Goal: Information Seeking & Learning: Learn about a topic

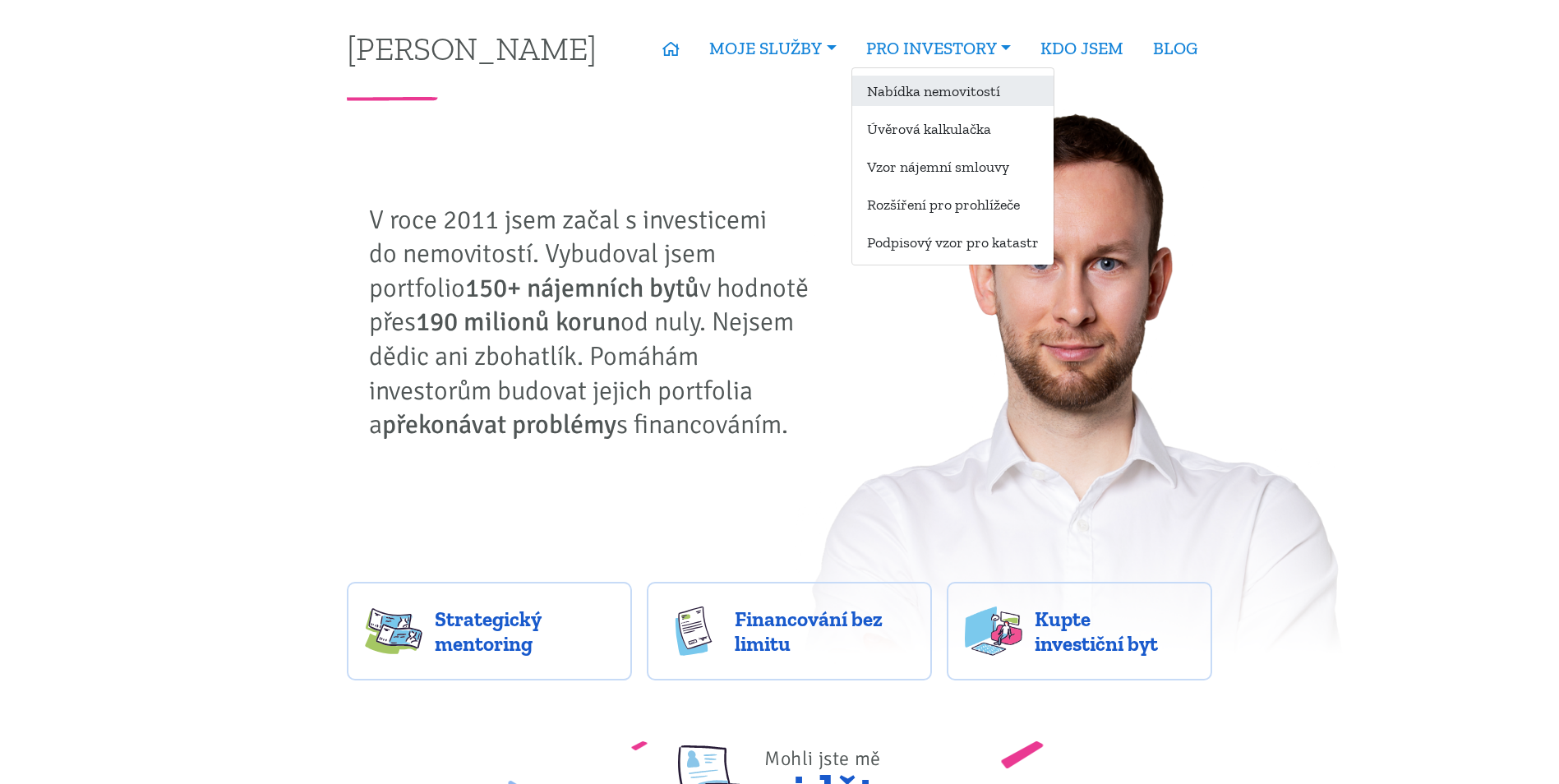
click at [930, 93] on link "Nabídka nemovitostí" at bounding box center [952, 91] width 201 height 30
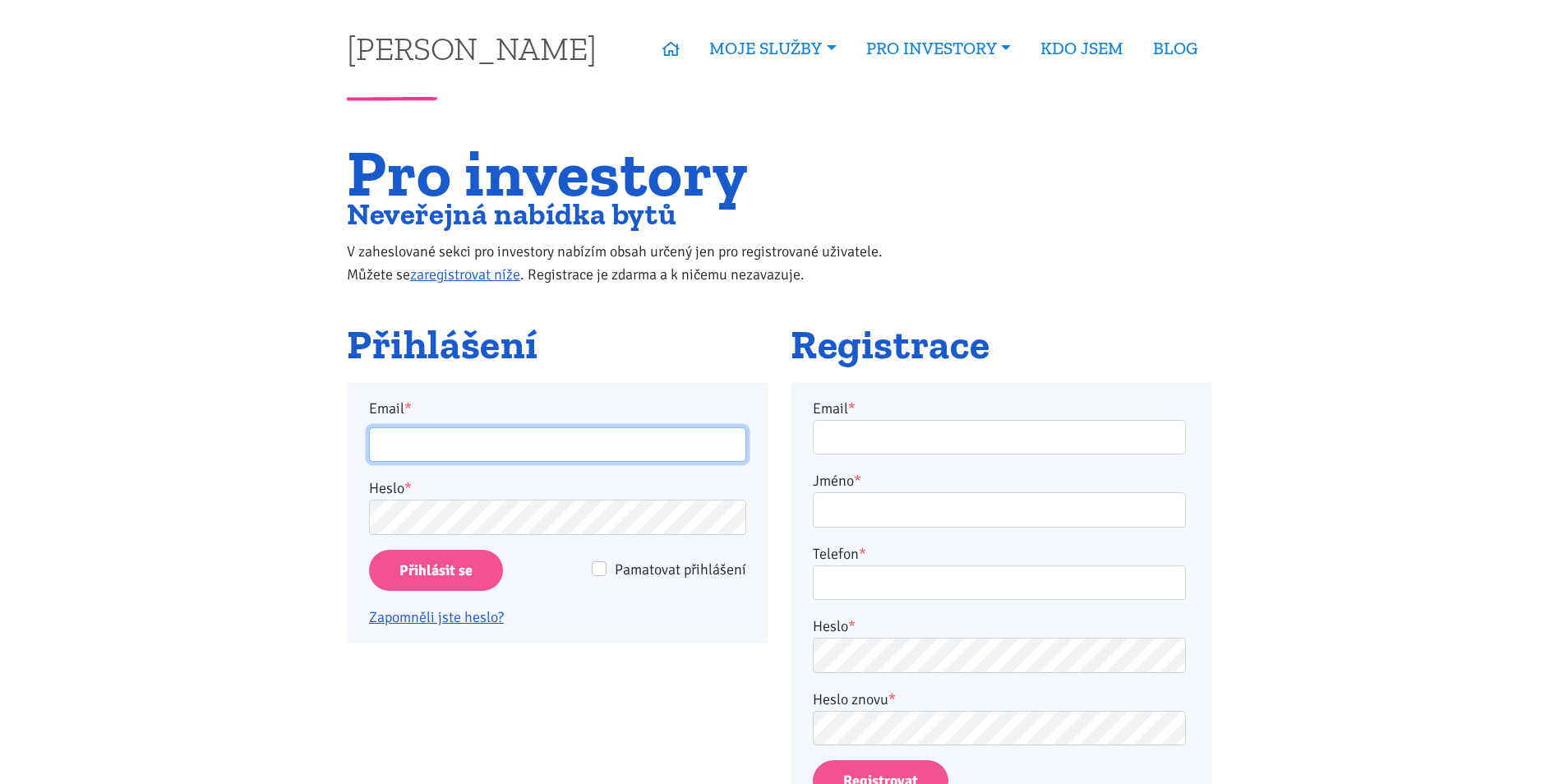
click at [525, 453] on input "Email *" at bounding box center [558, 444] width 377 height 35
type input "martinjakl88@gmail.com"
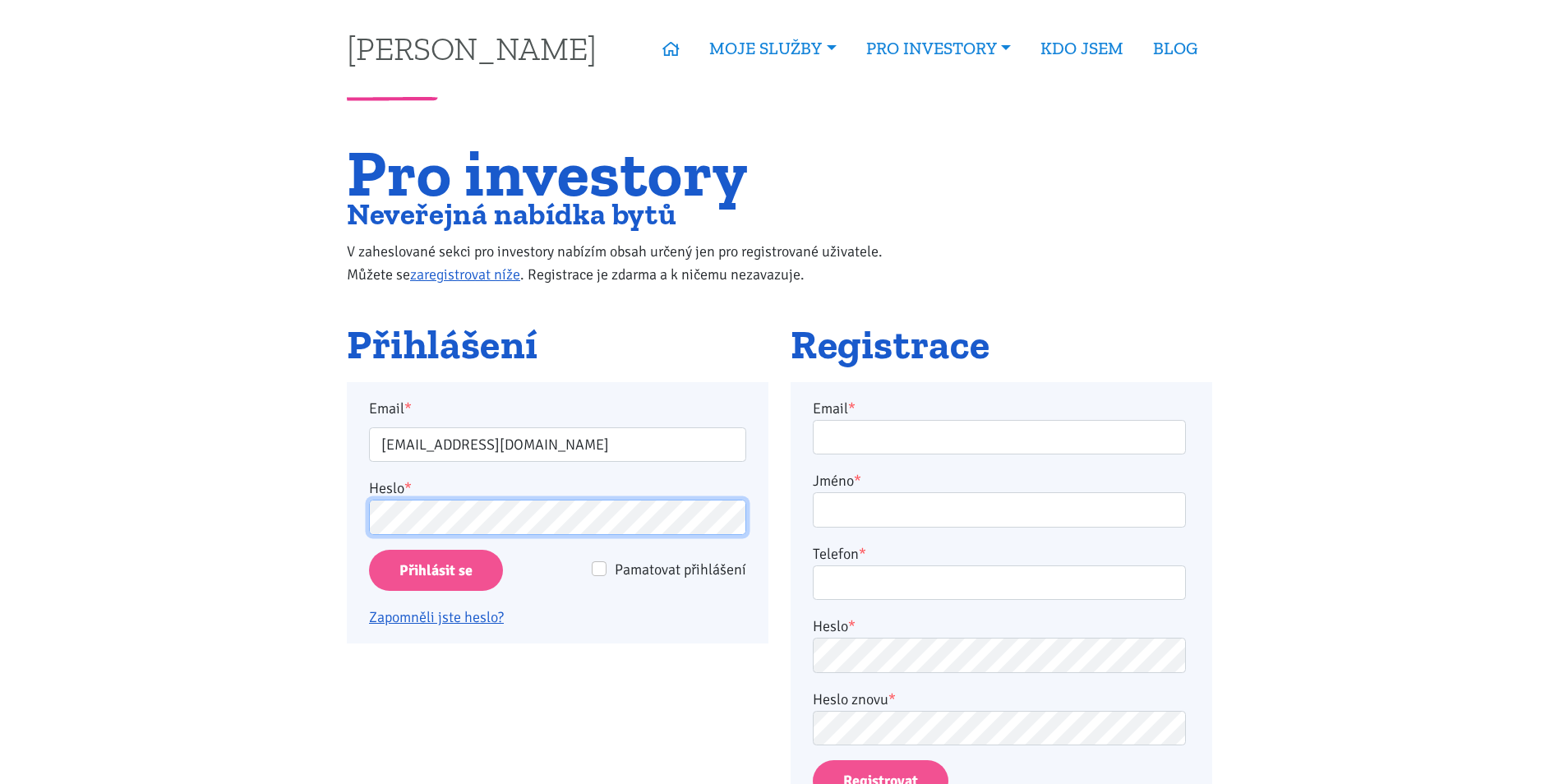
click at [369, 550] on input "Přihlásit se" at bounding box center [436, 571] width 134 height 42
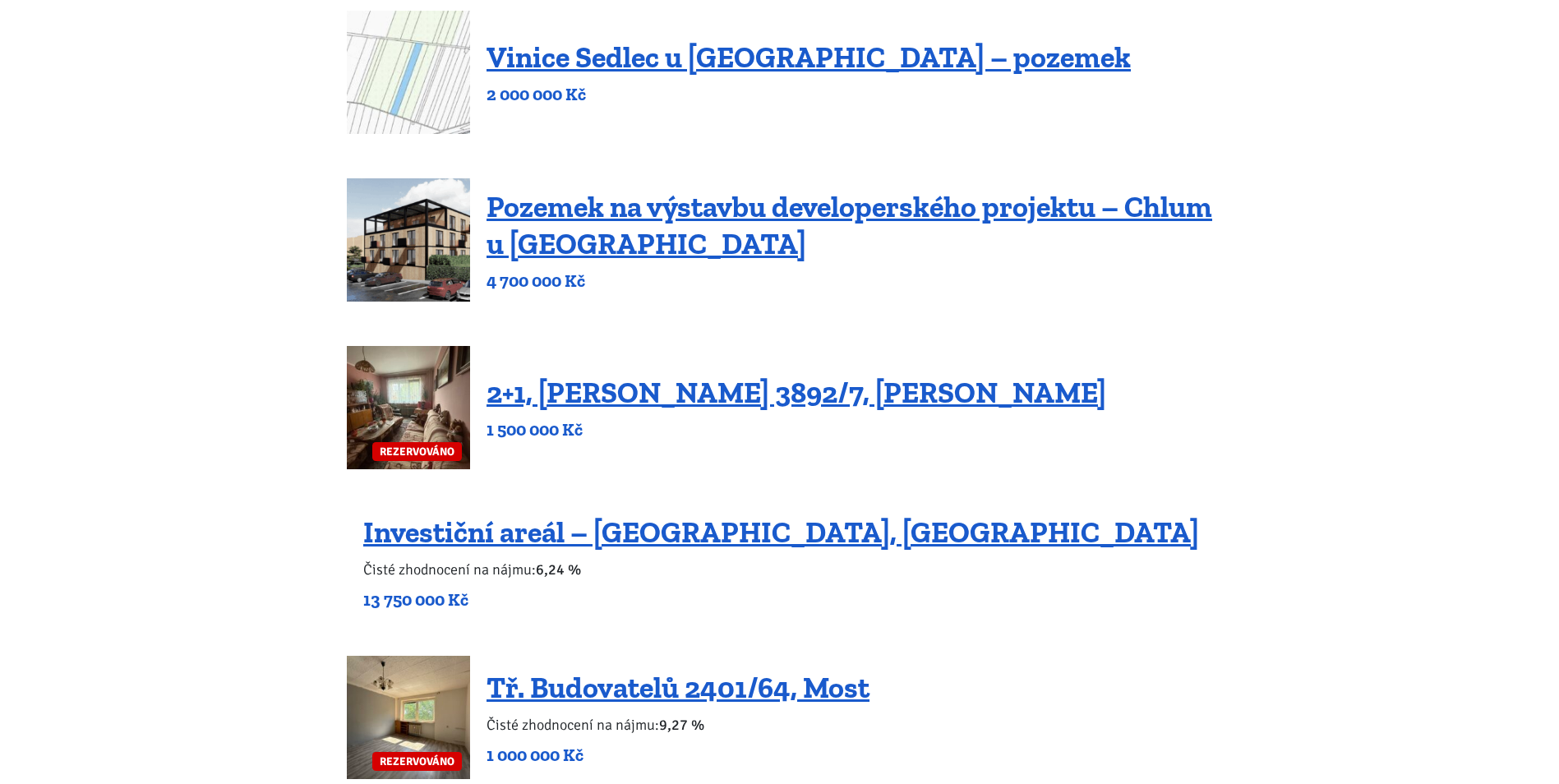
scroll to position [246, 0]
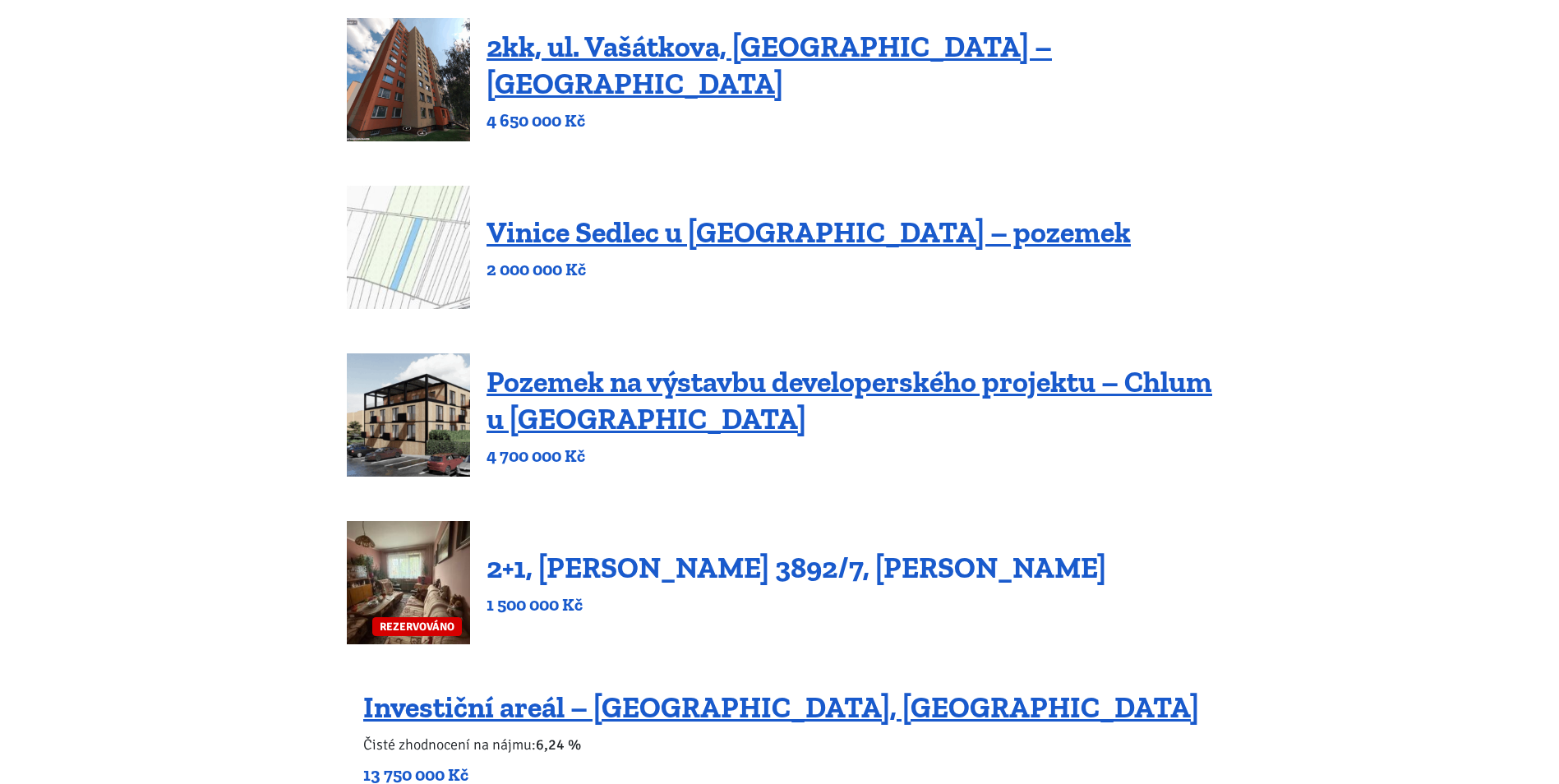
click at [700, 562] on link "2+1, [PERSON_NAME] 3892/7, [PERSON_NAME]" at bounding box center [796, 567] width 620 height 35
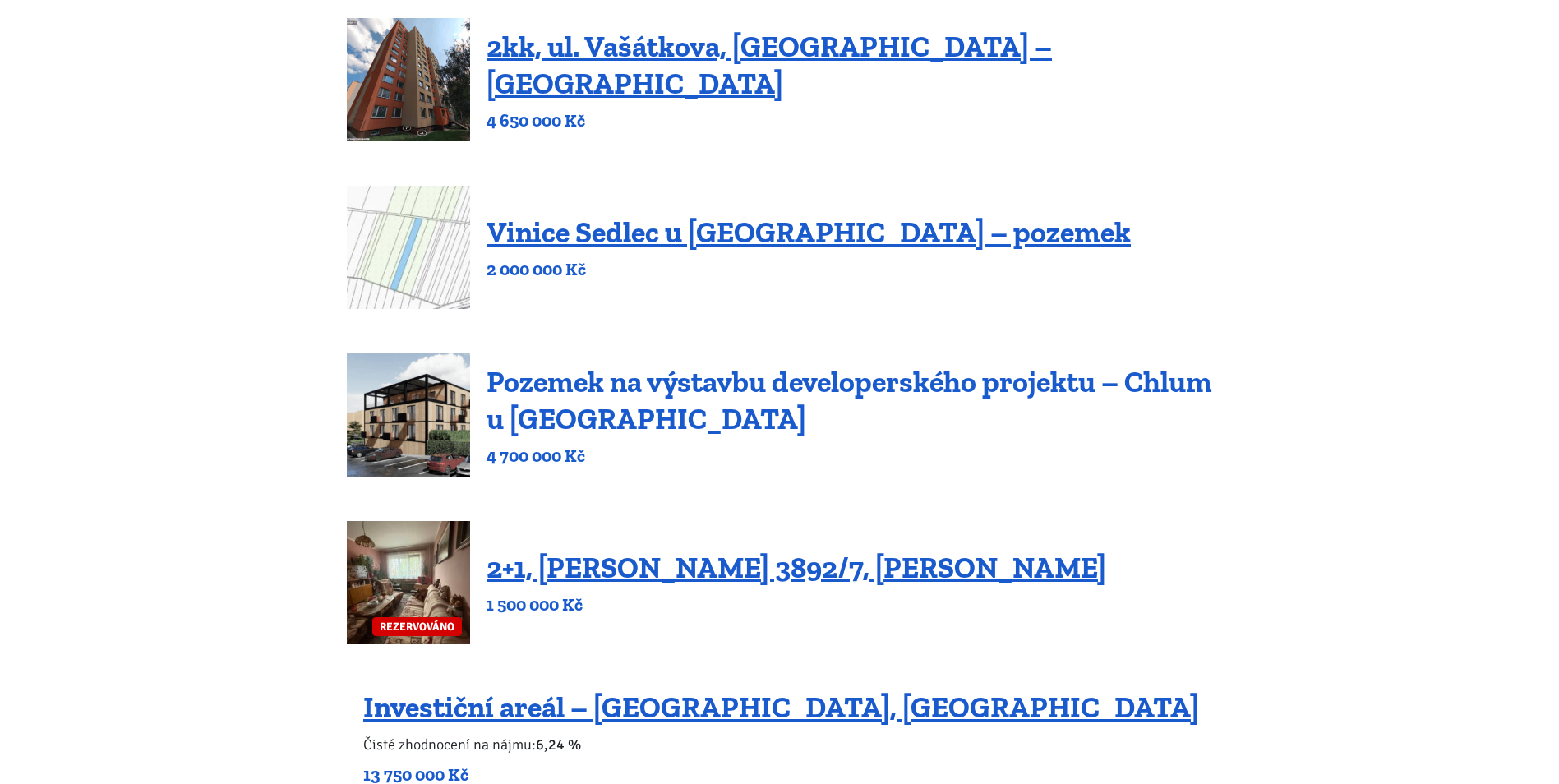
click at [592, 424] on link "Pozemek na výstavbu developerského projektu – Chlum u [GEOGRAPHIC_DATA]" at bounding box center [849, 400] width 726 height 73
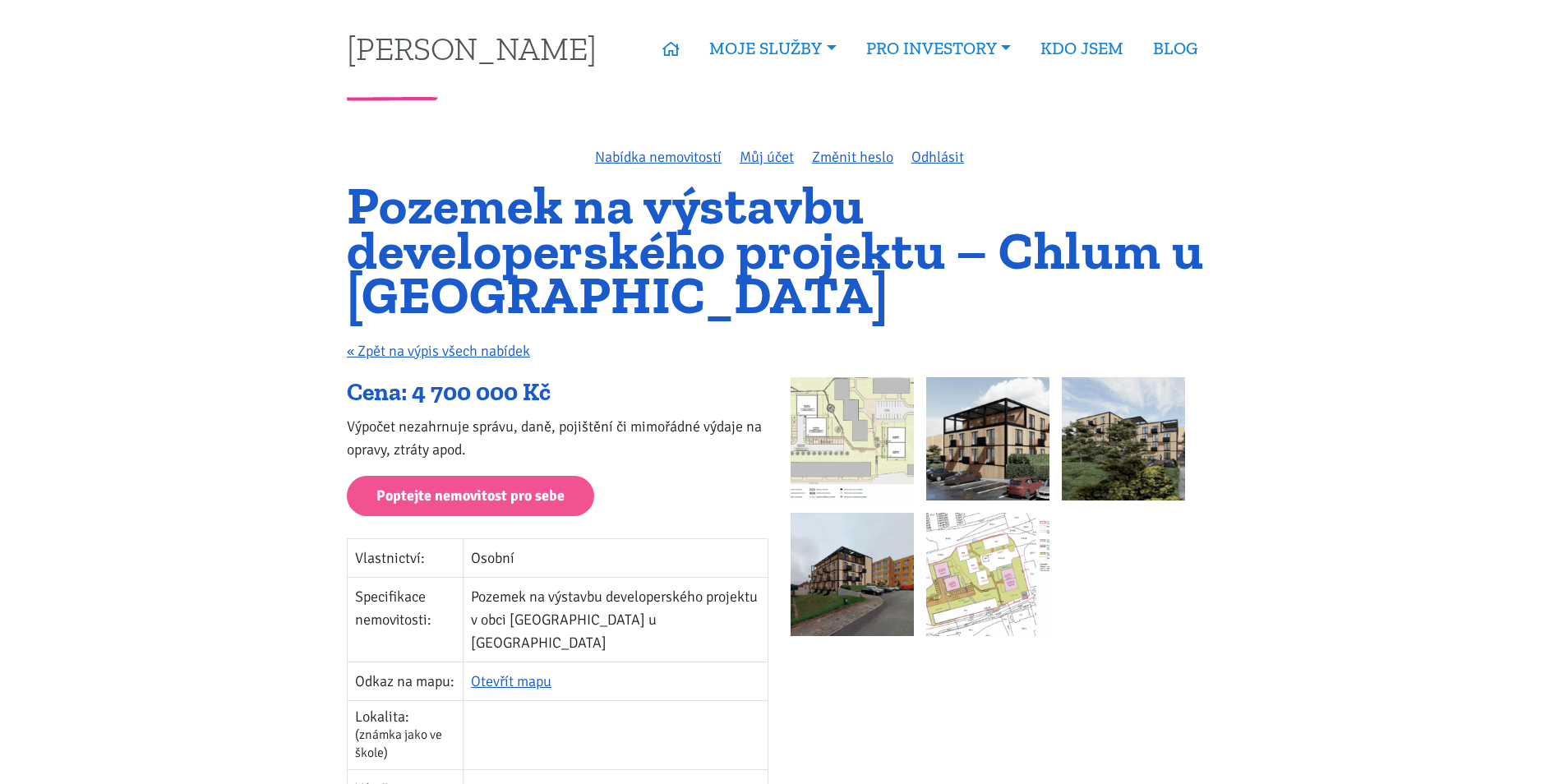
click at [850, 426] on img at bounding box center [852, 439] width 124 height 124
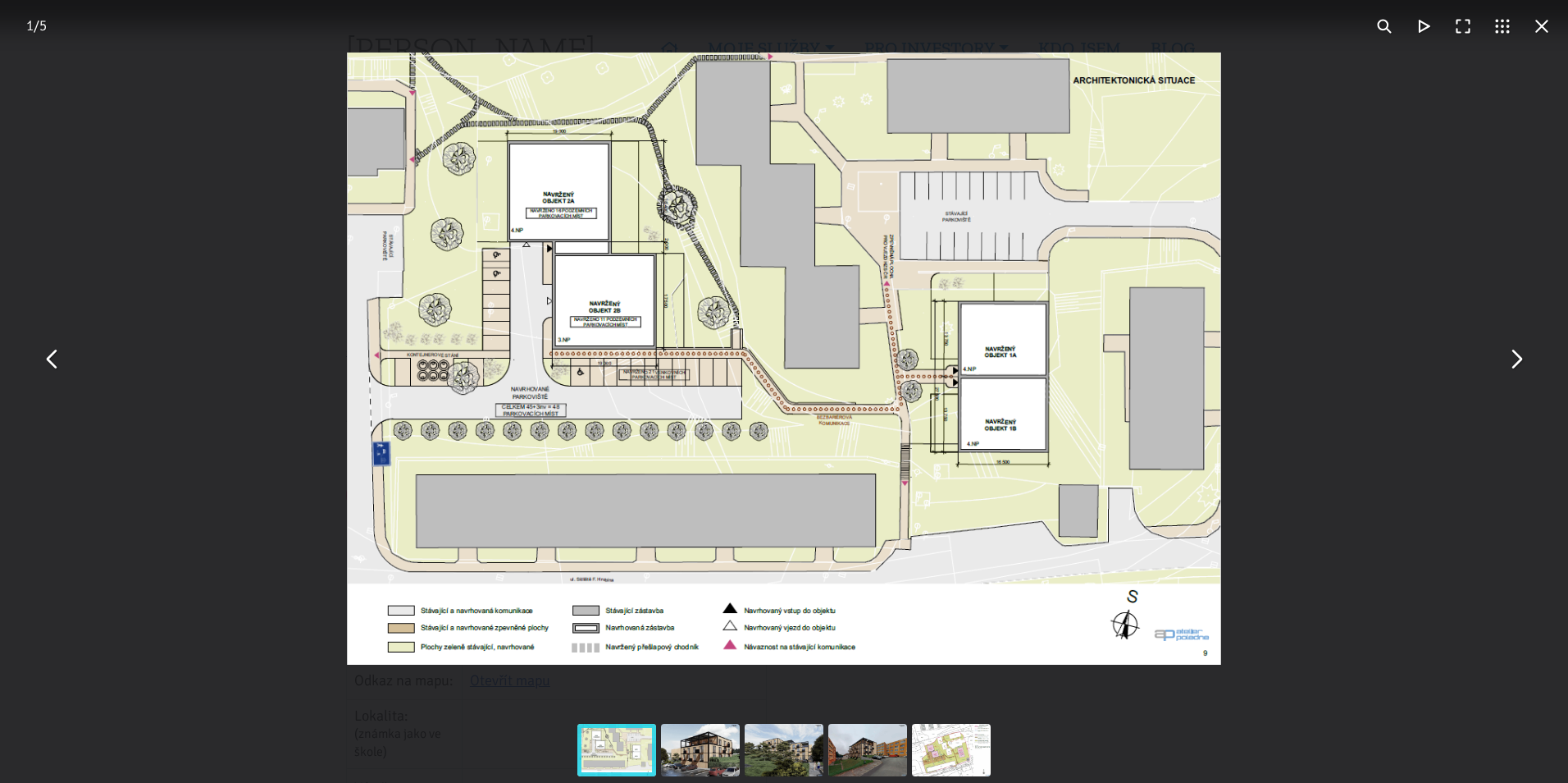
click at [1514, 359] on button "You can close this modal content with the ESC key" at bounding box center [1516, 359] width 40 height 40
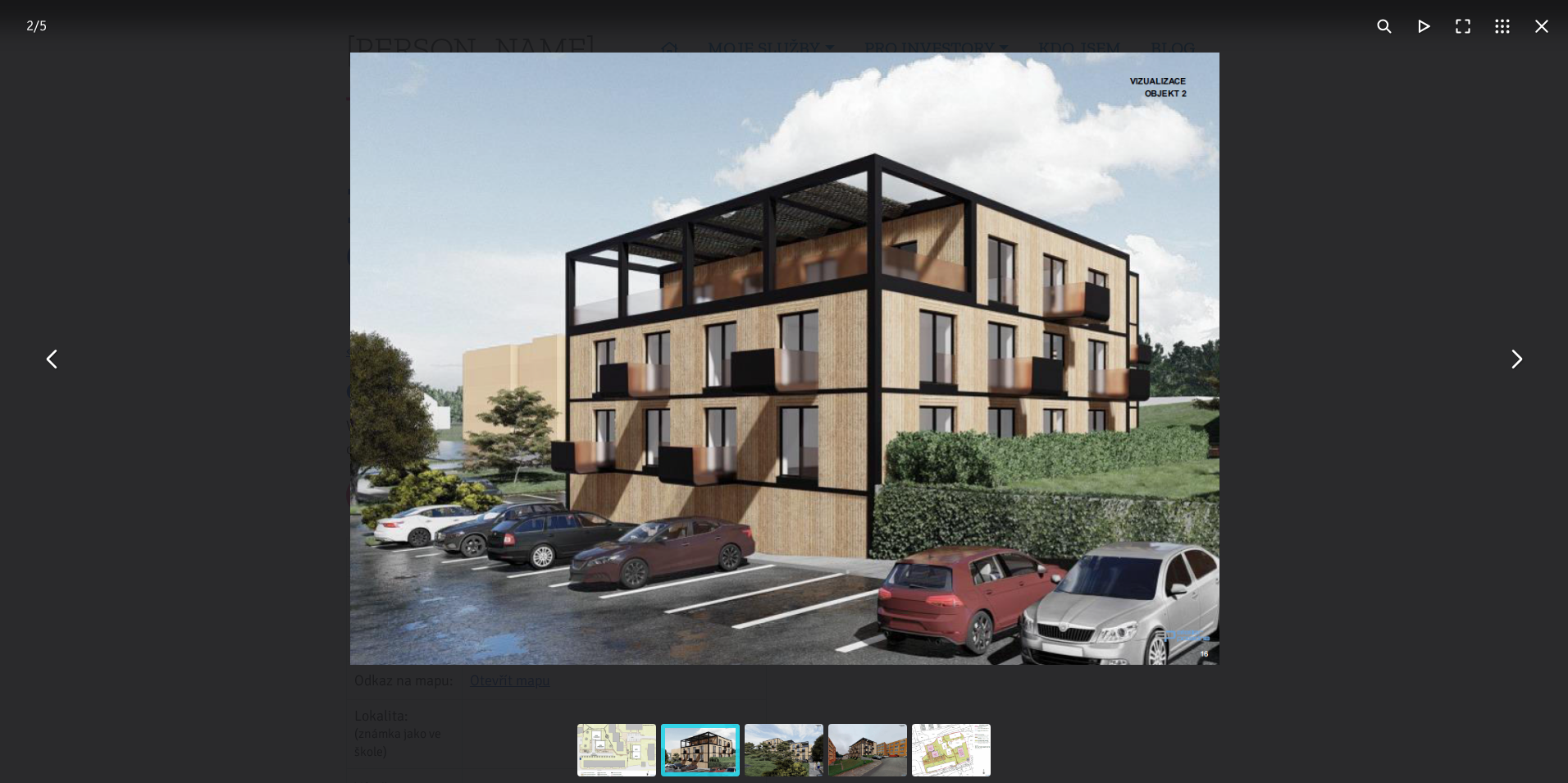
click at [1514, 359] on button "You can close this modal content with the ESC key" at bounding box center [1516, 359] width 40 height 40
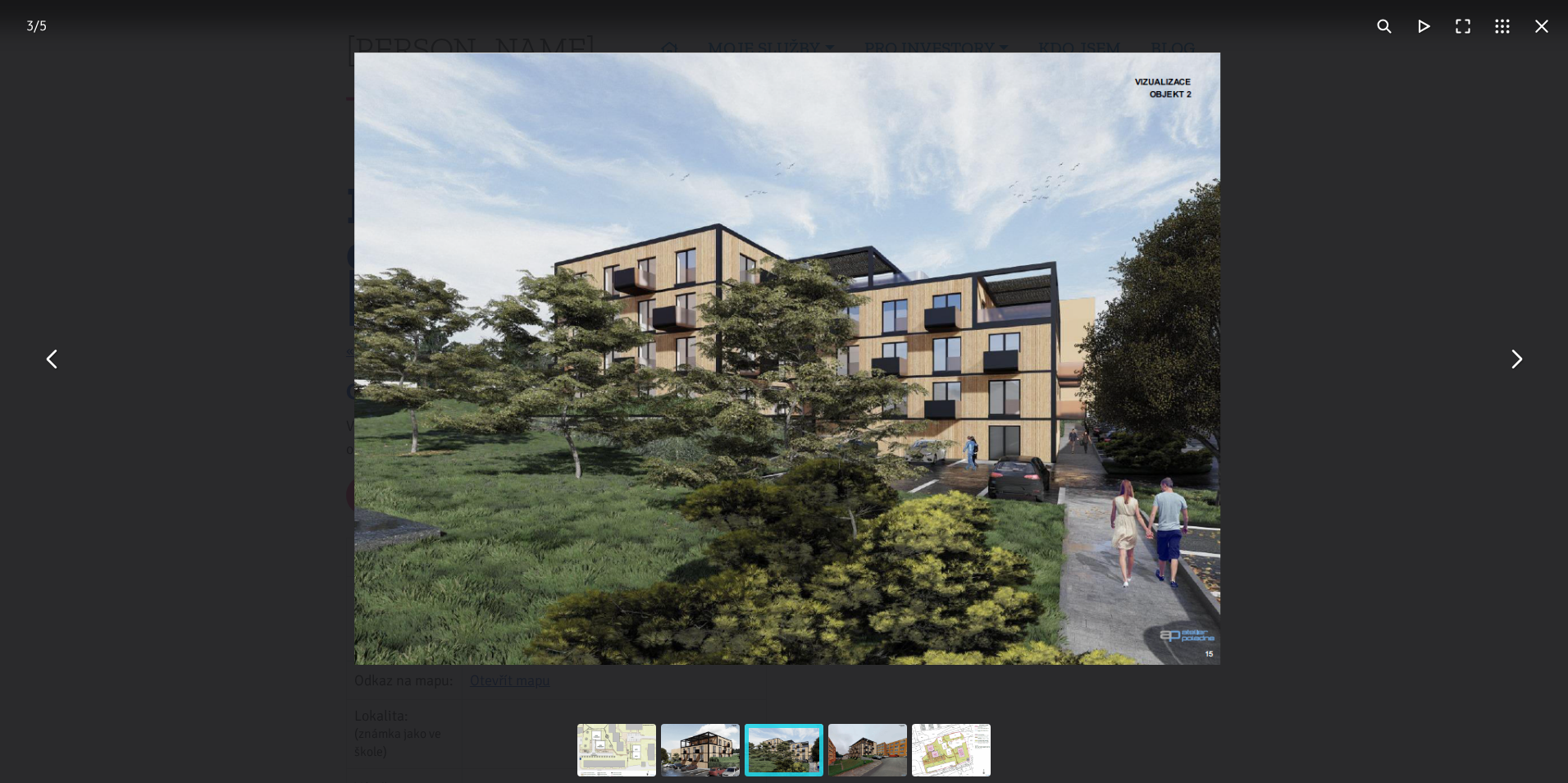
click at [1514, 359] on button "You can close this modal content with the ESC key" at bounding box center [1516, 359] width 40 height 40
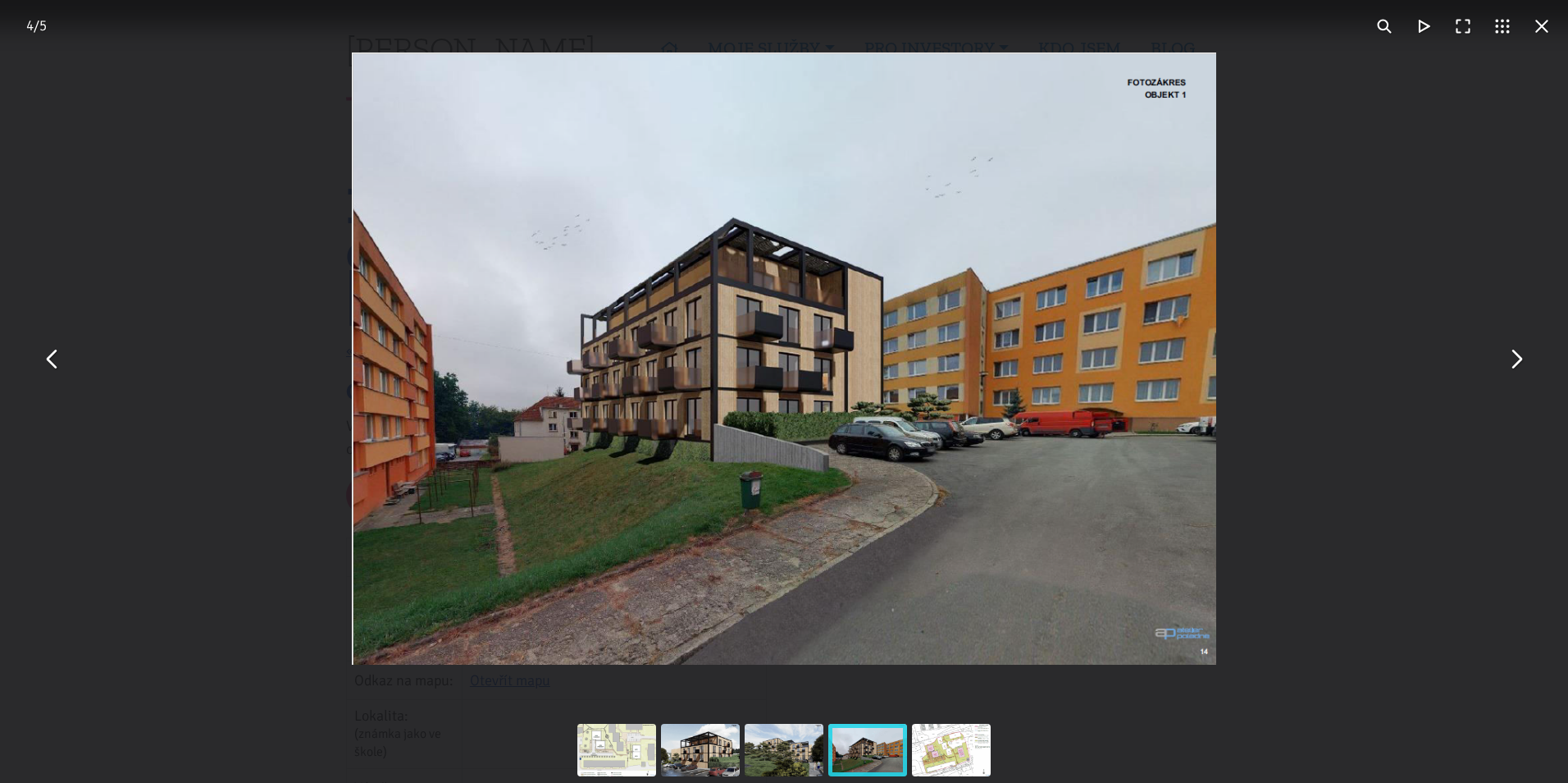
click at [1514, 359] on button "You can close this modal content with the ESC key" at bounding box center [1516, 359] width 40 height 40
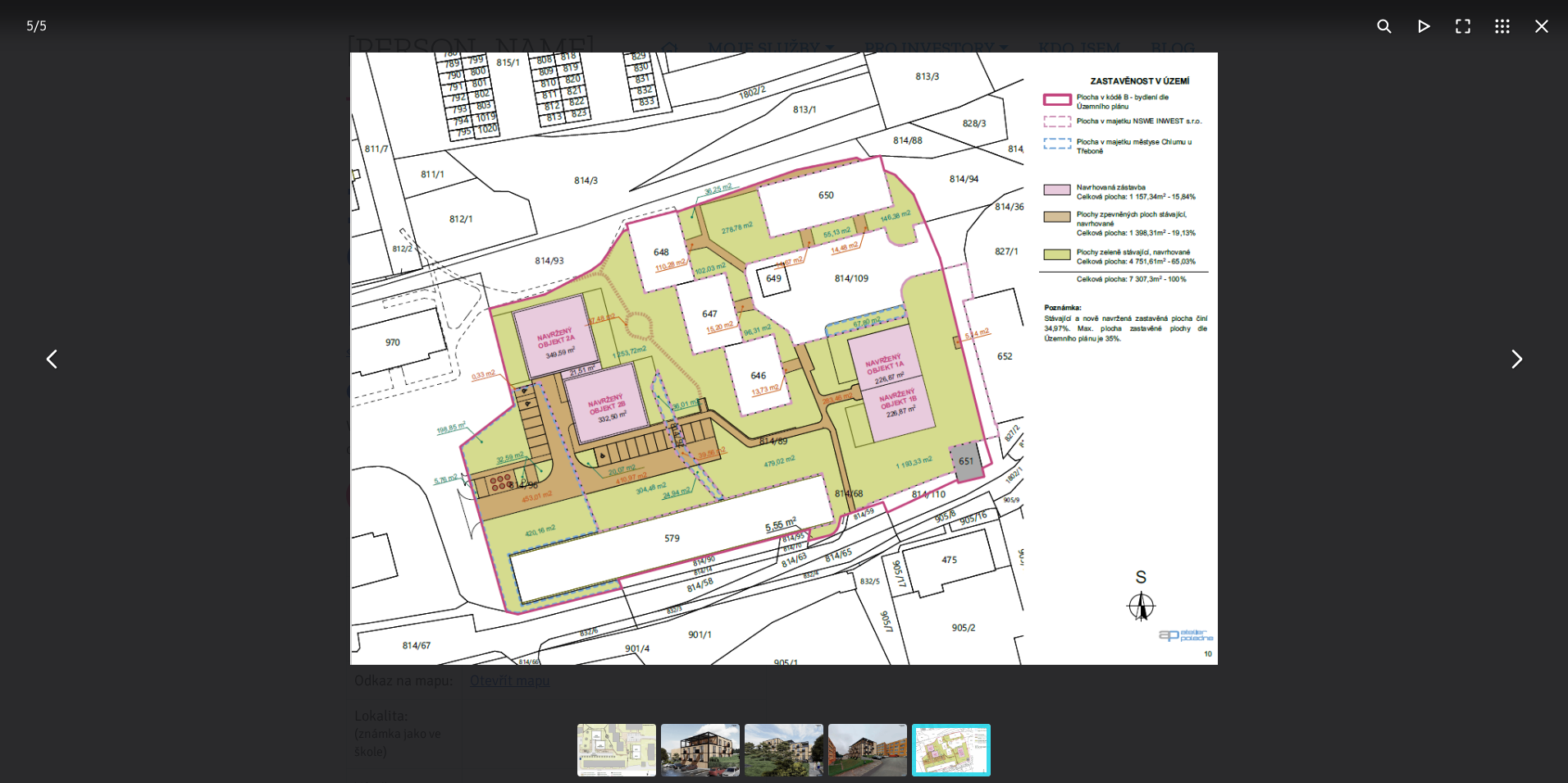
click at [1514, 359] on button "You can close this modal content with the ESC key" at bounding box center [1516, 359] width 40 height 40
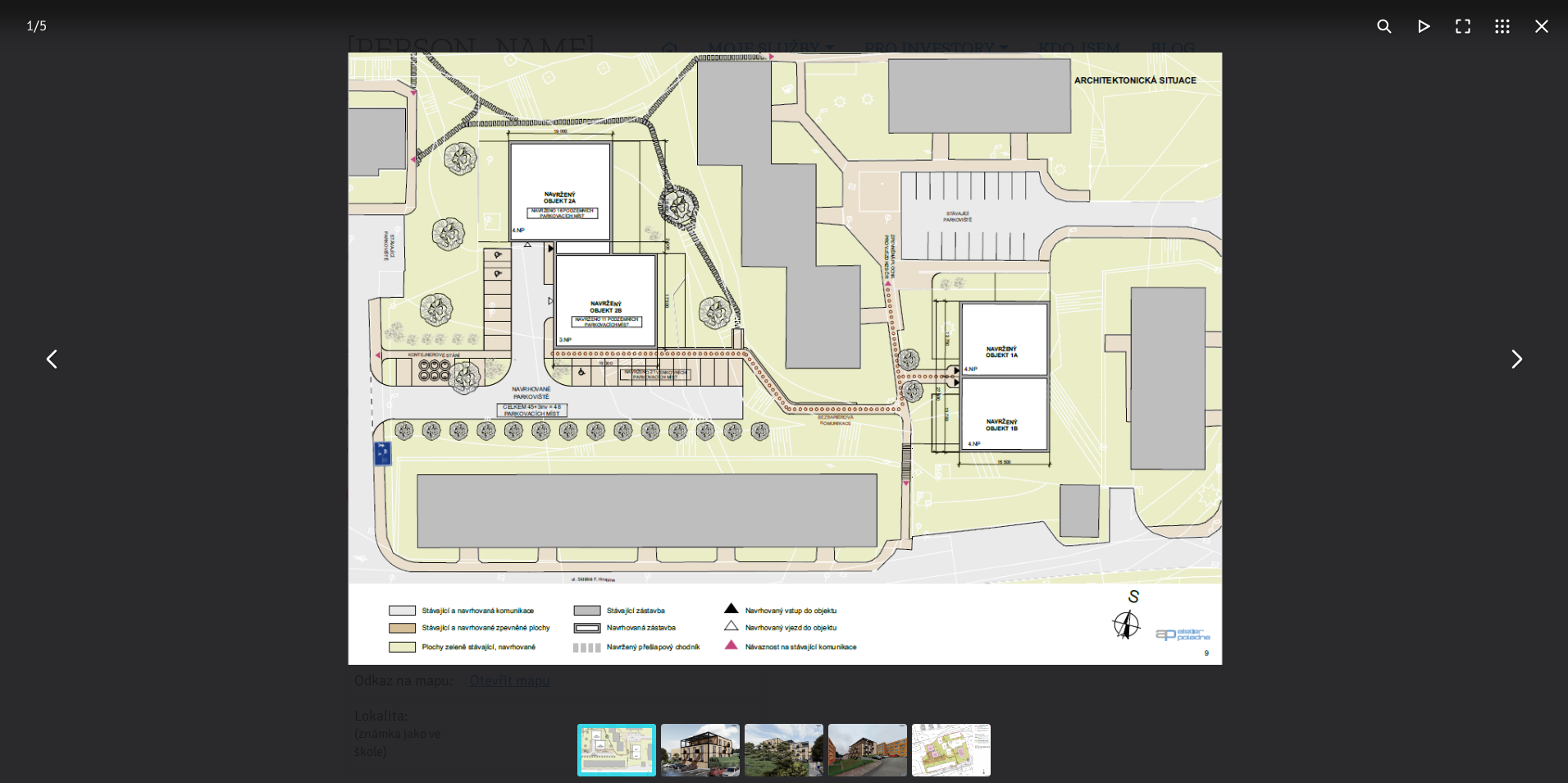
click at [1514, 359] on button "You can close this modal content with the ESC key" at bounding box center [1516, 359] width 40 height 40
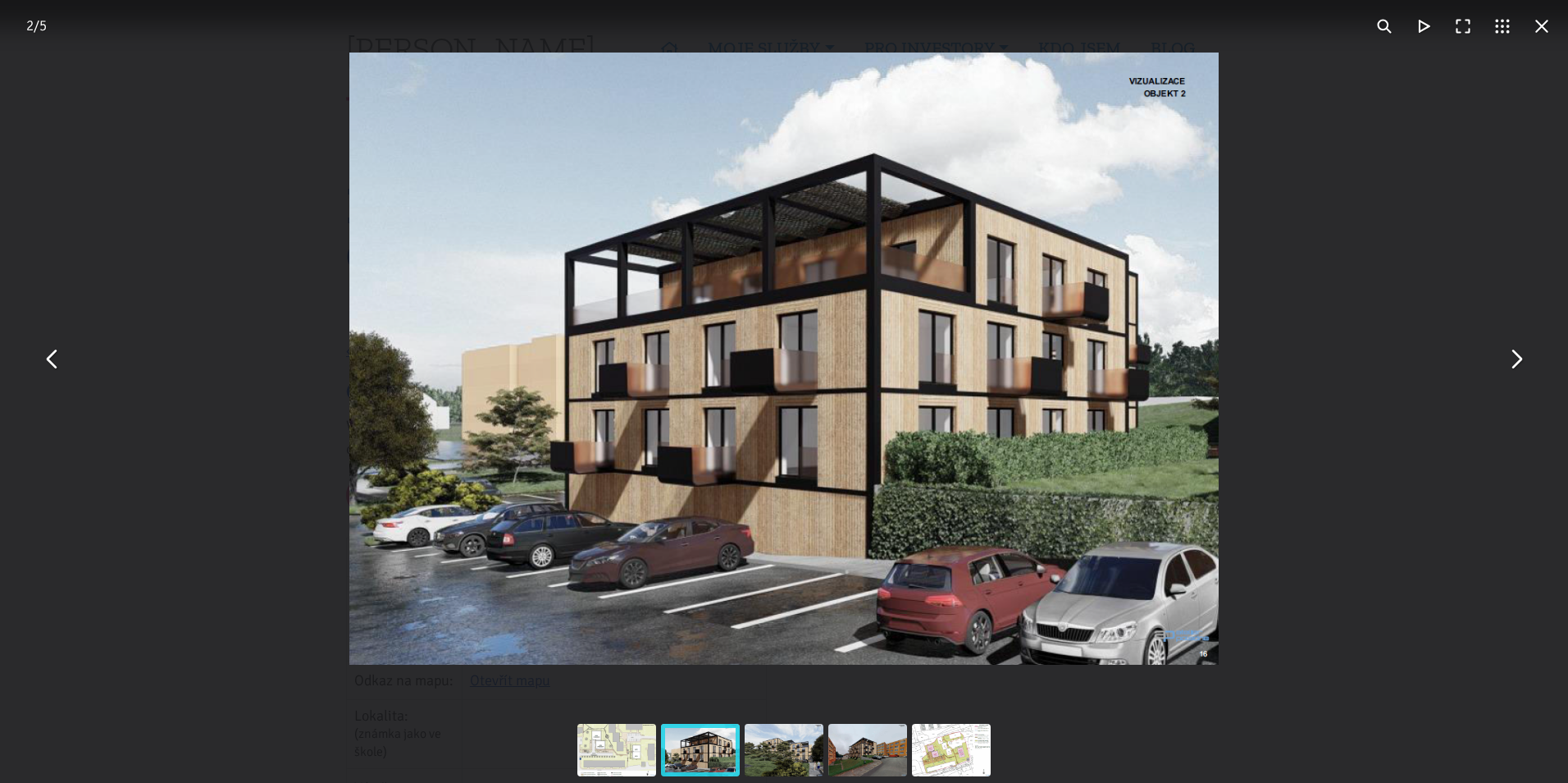
click at [1541, 41] on button "You can close this modal content with the ESC key" at bounding box center [1543, 26] width 40 height 40
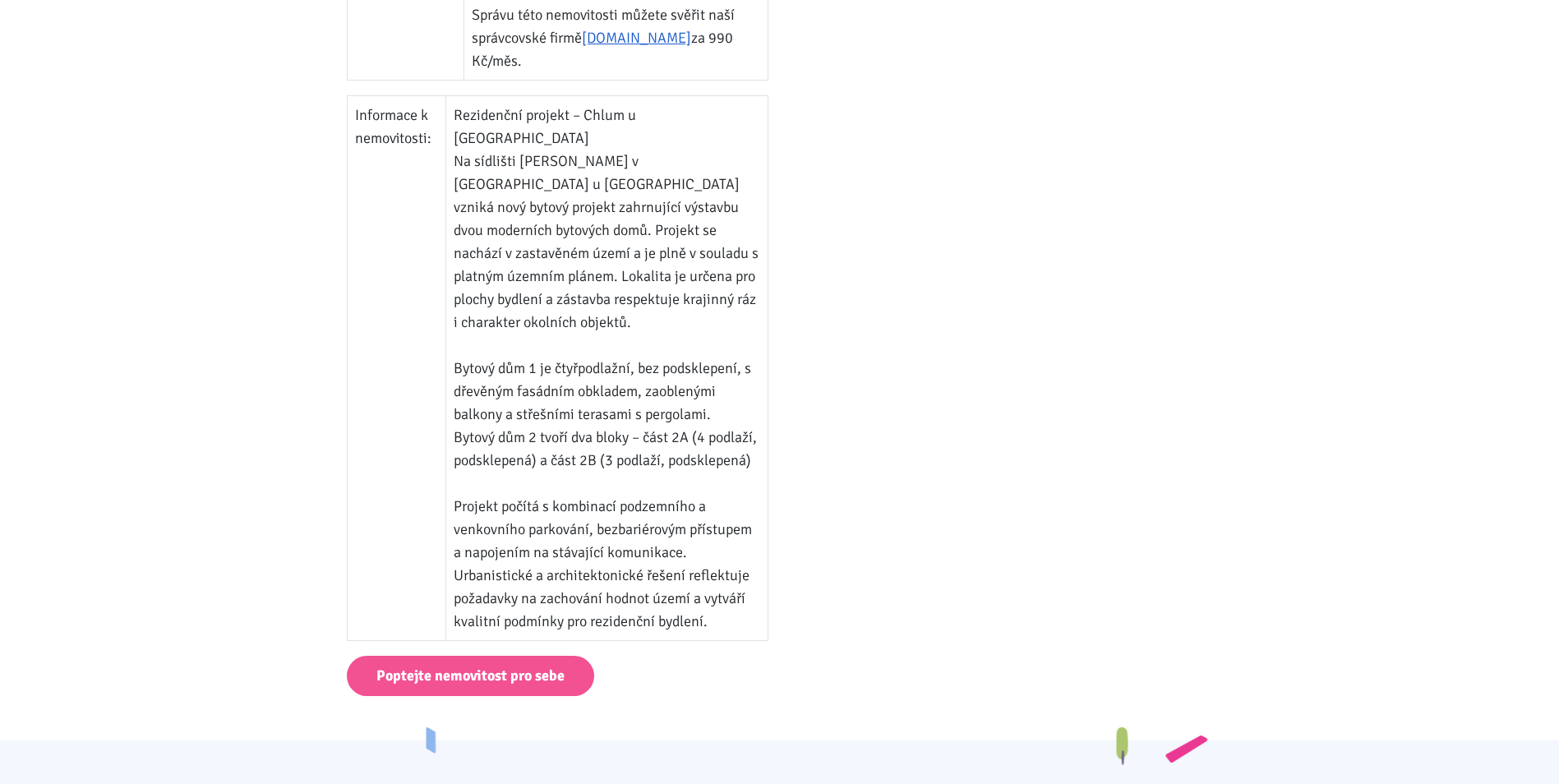
scroll to position [986, 0]
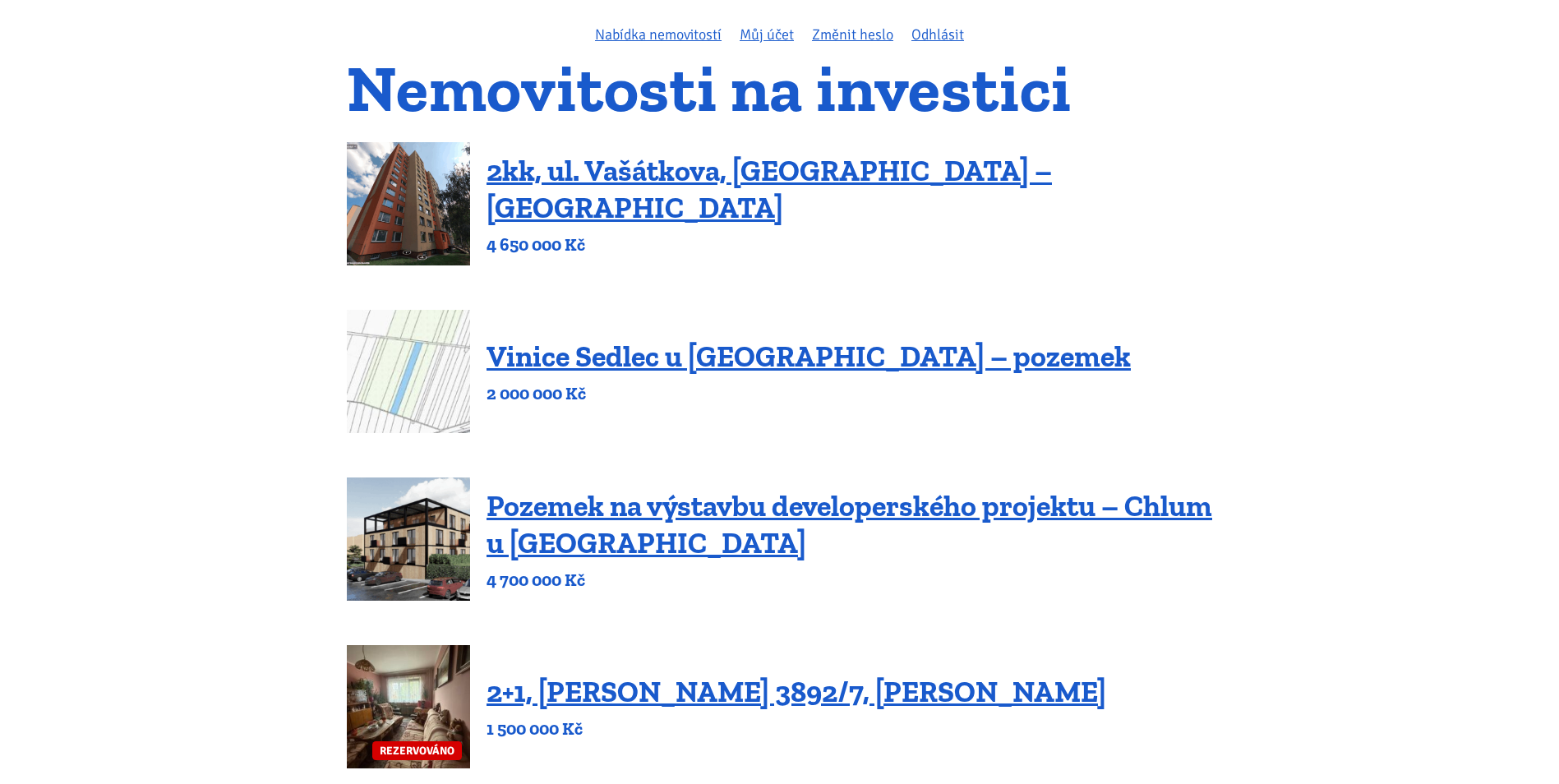
scroll to position [82, 0]
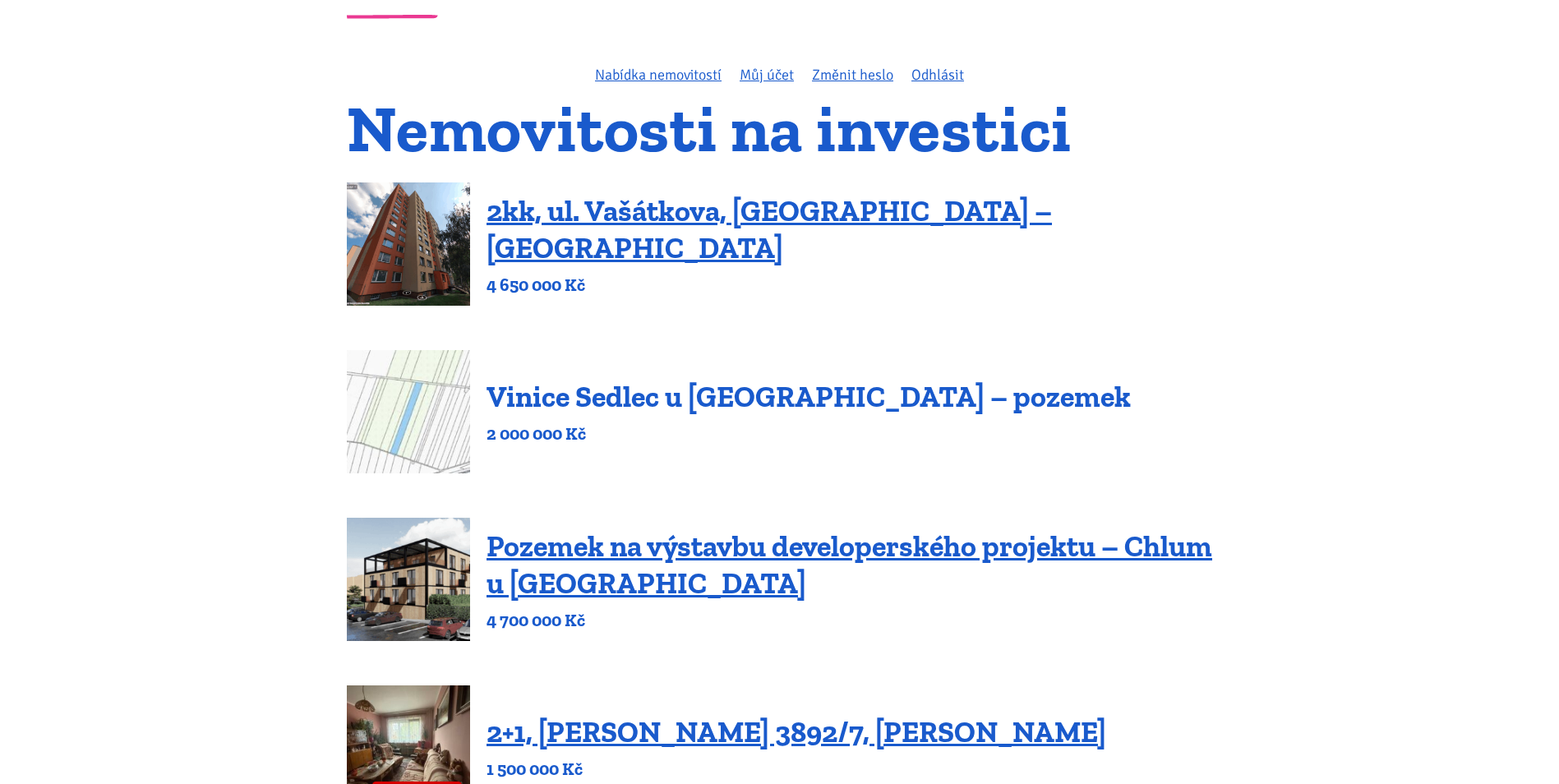
click at [612, 400] on link "Vinice Sedlec u Mikulova – pozemek" at bounding box center [809, 396] width 645 height 35
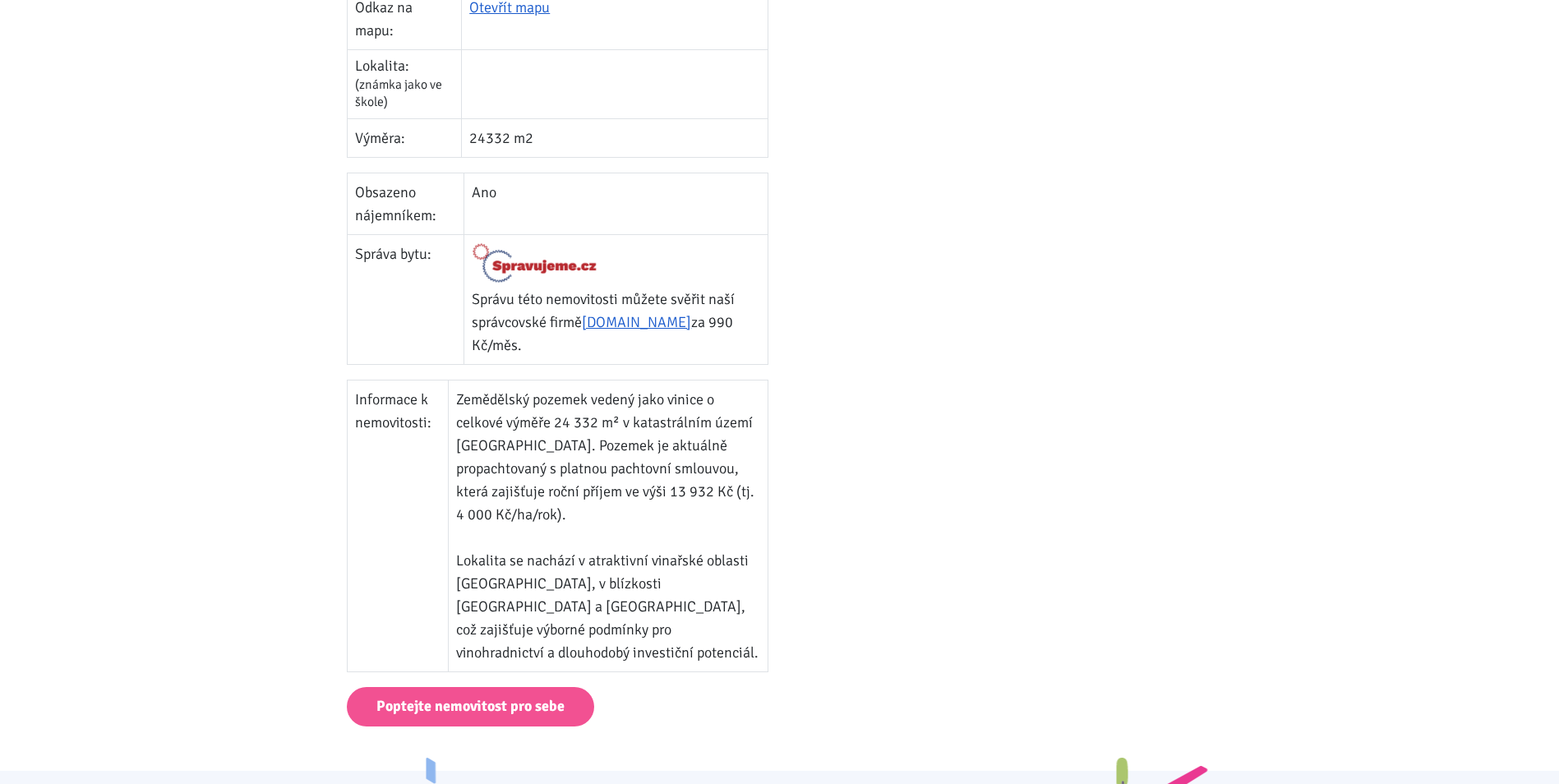
scroll to position [658, 0]
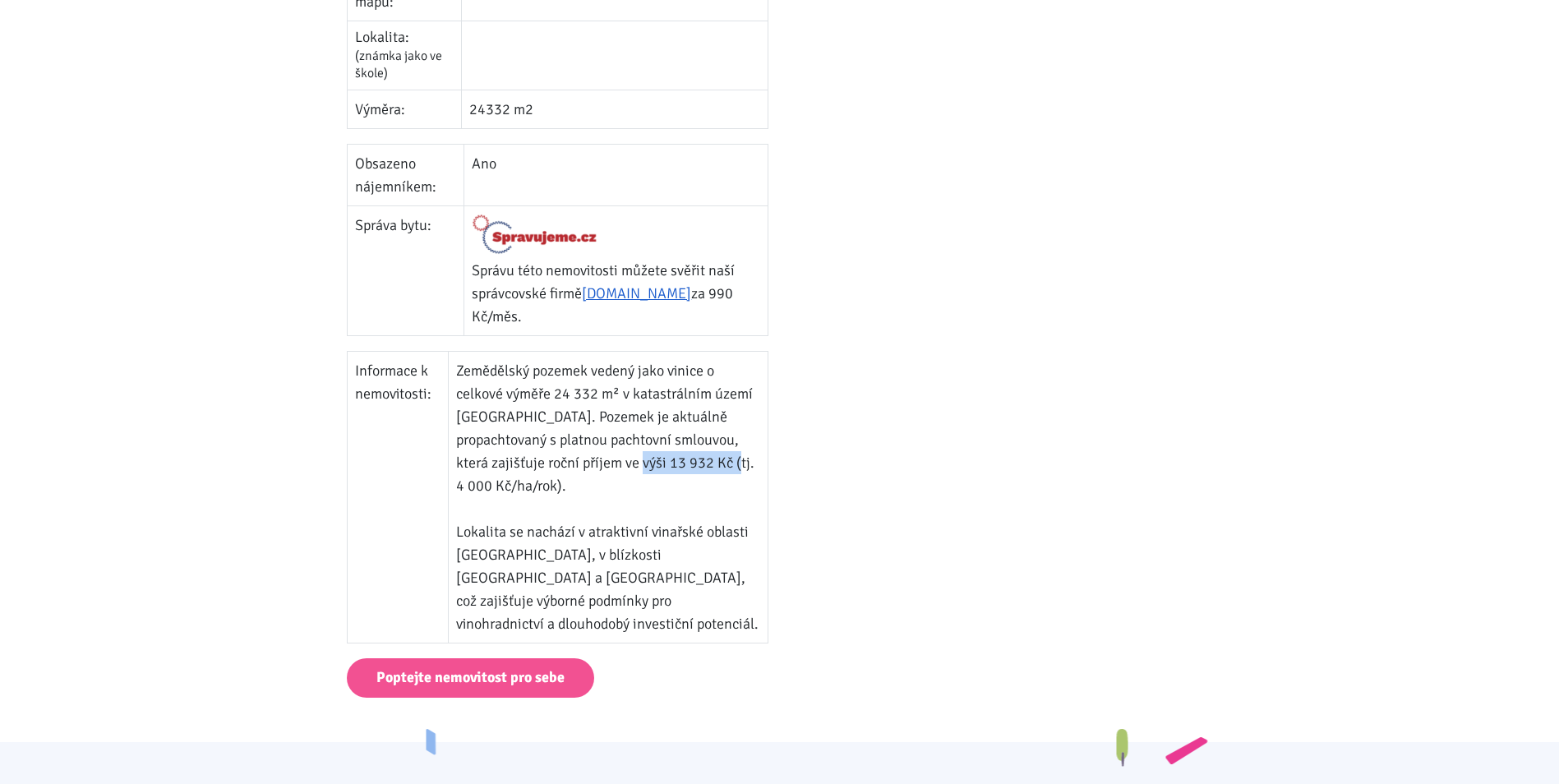
drag, startPoint x: 707, startPoint y: 417, endPoint x: 645, endPoint y: 416, distance: 62.0
click at [645, 416] on td "Zemědělský pozemek vedený jako vinice o celkové výměře 24 332 m² v katastrálním…" at bounding box center [608, 496] width 320 height 292
drag, startPoint x: 645, startPoint y: 416, endPoint x: 636, endPoint y: 421, distance: 10.3
click at [636, 421] on td "Zemědělský pozemek vedený jako vinice o celkové výměře 24 332 m² v katastrálním…" at bounding box center [608, 496] width 320 height 292
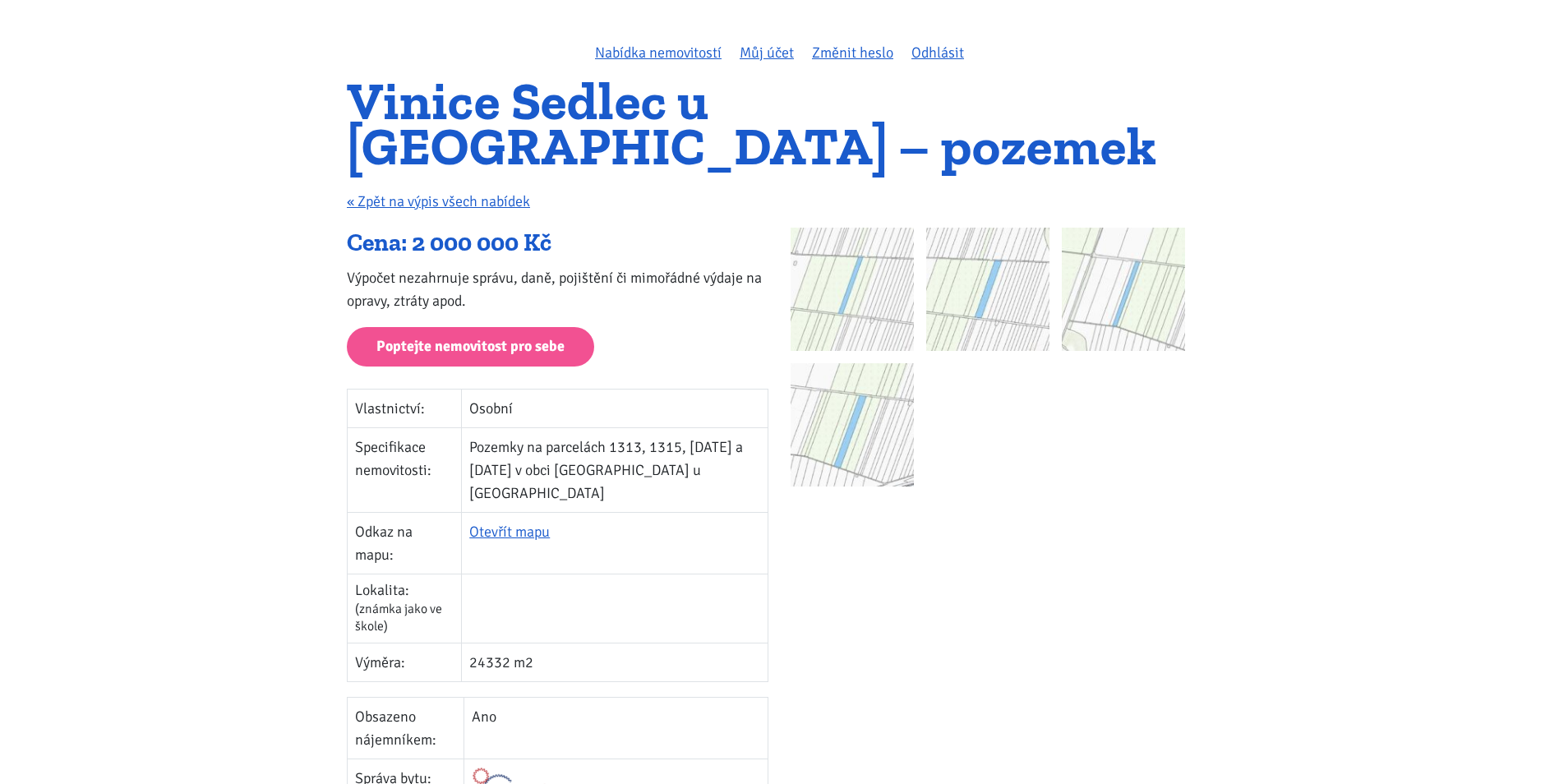
scroll to position [82, 0]
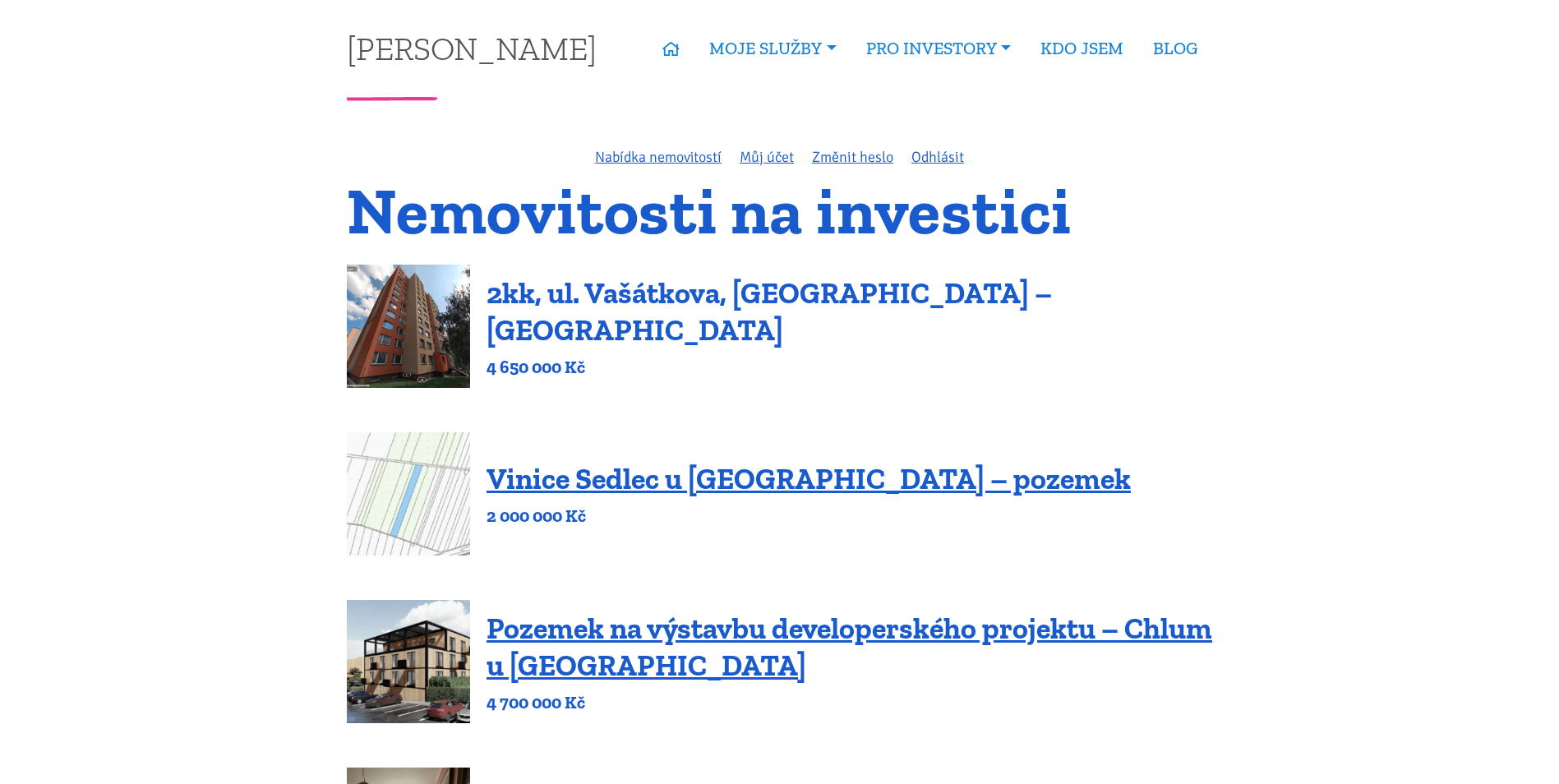
click at [575, 311] on link "2kk, ul. Vašátkova, [GEOGRAPHIC_DATA] – [GEOGRAPHIC_DATA]" at bounding box center [769, 311] width 565 height 73
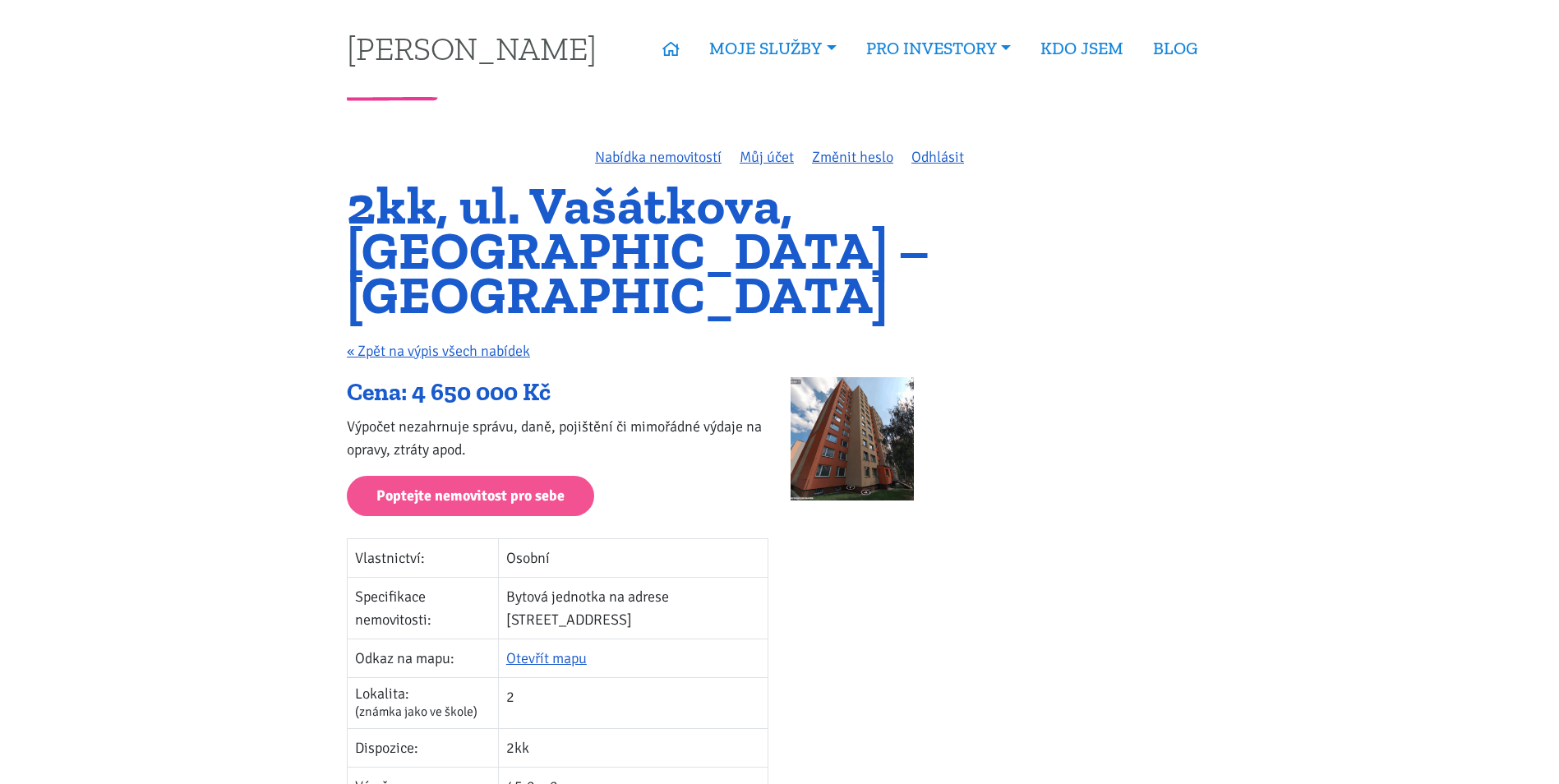
click at [873, 384] on img at bounding box center [852, 439] width 124 height 124
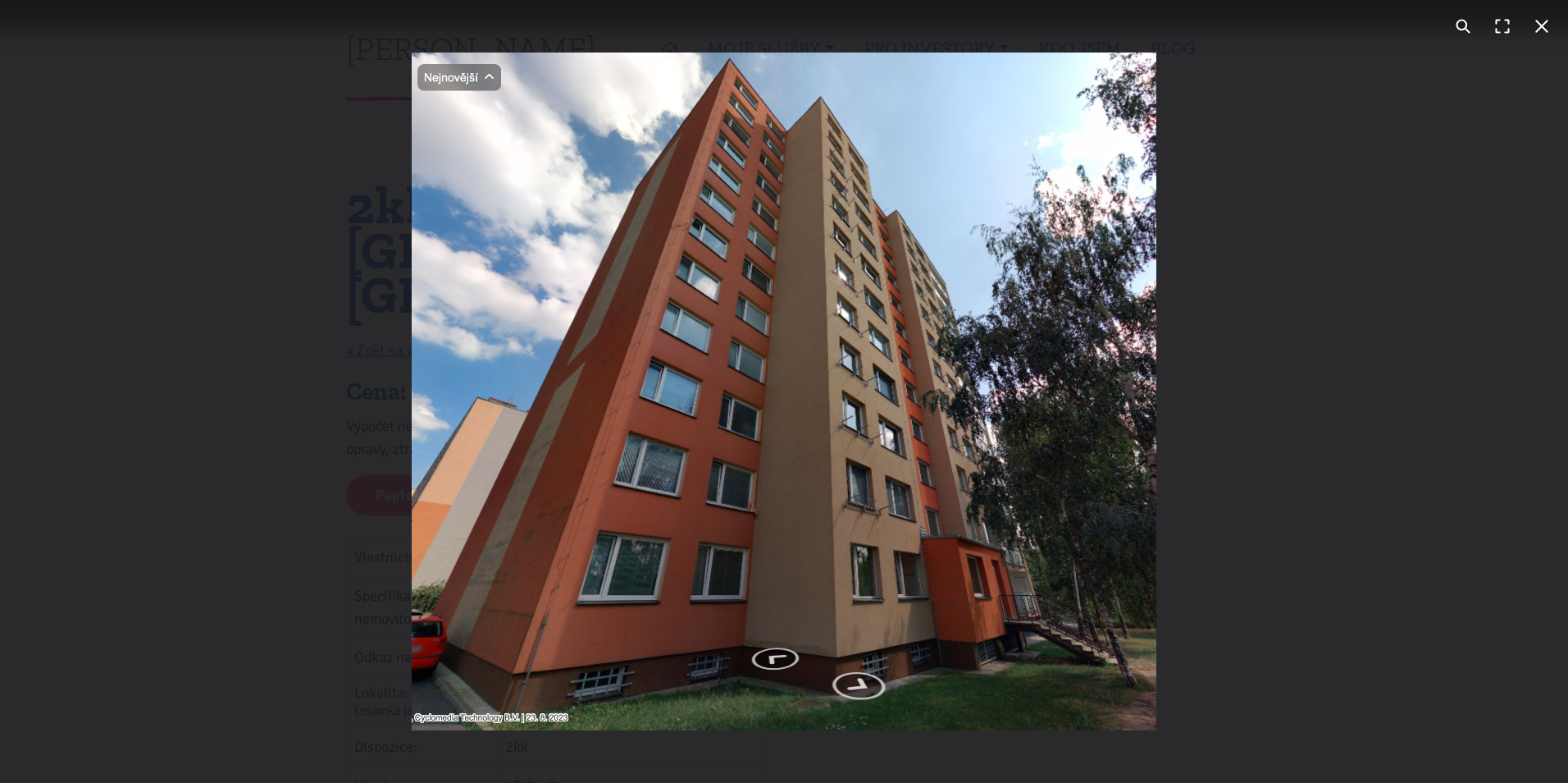
click at [1292, 334] on div "You can close this modal content with the ESC key" at bounding box center [784, 391] width 1568 height 783
